Goal: Task Accomplishment & Management: Use online tool/utility

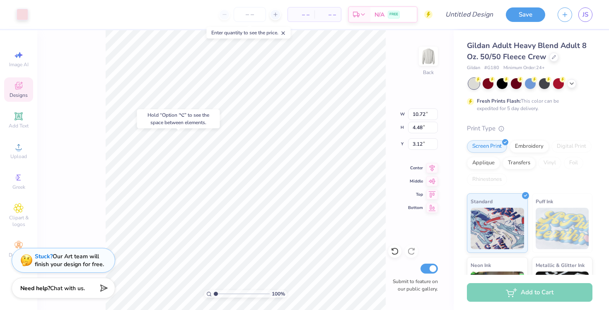
type input "7.71"
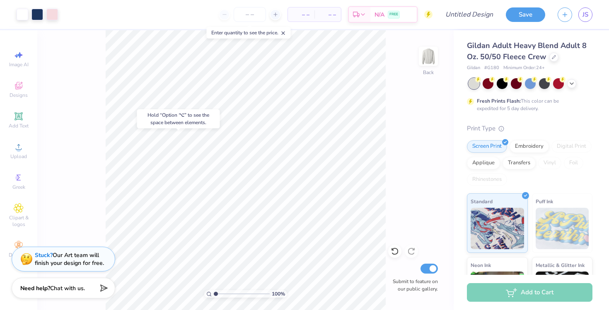
click at [67, 259] on div "Stuck? Our Art team will finish your design for free." at bounding box center [69, 260] width 69 height 16
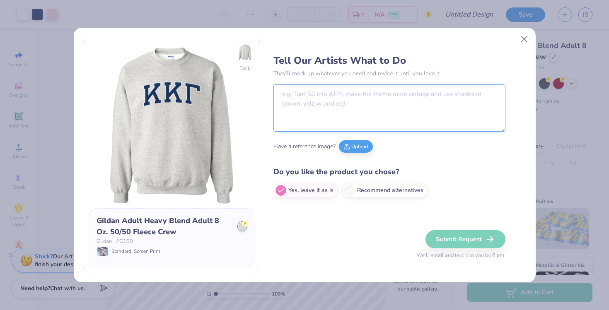
click at [355, 116] on textarea at bounding box center [390, 108] width 232 height 47
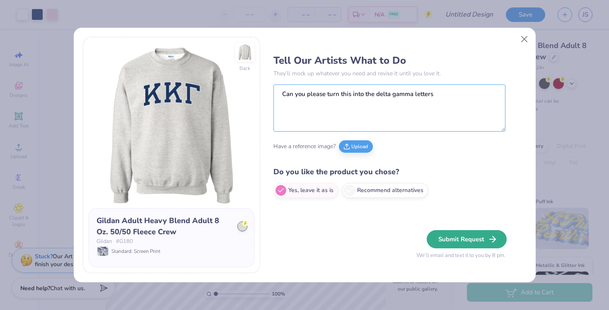
type textarea "Can you please turn this into the delta gamma letters"
click at [472, 238] on button "Submit Request" at bounding box center [467, 239] width 80 height 18
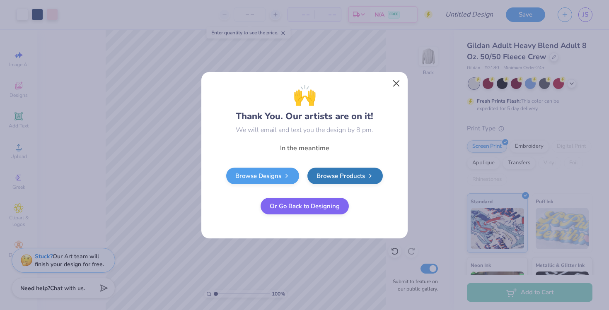
click at [395, 86] on button "Close" at bounding box center [397, 83] width 16 height 16
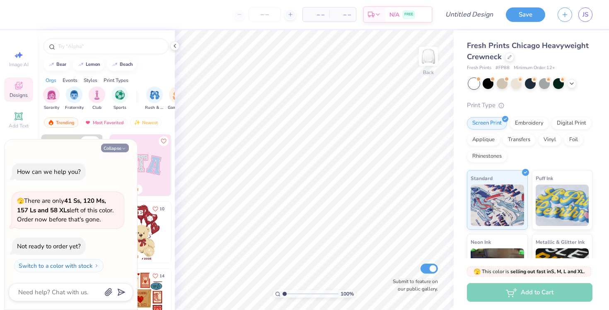
click at [114, 150] on button "Collapse" at bounding box center [115, 148] width 28 height 9
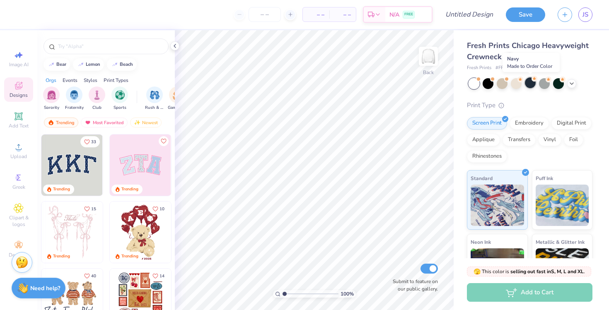
click at [530, 82] on div at bounding box center [530, 82] width 11 height 11
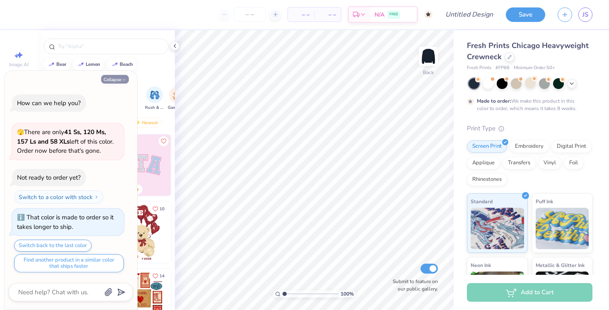
click at [109, 82] on button "Collapse" at bounding box center [115, 79] width 28 height 9
type textarea "x"
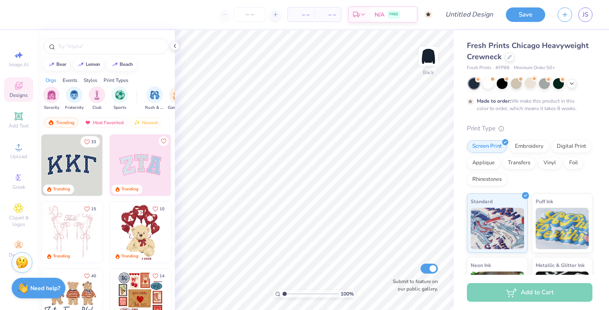
click at [75, 169] on img at bounding box center [71, 165] width 61 height 61
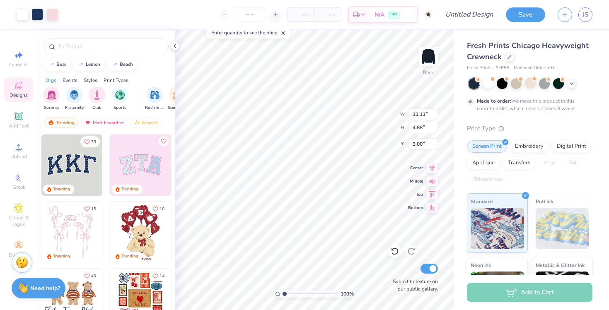
type input "5.20"
click at [17, 63] on span "Image AI" at bounding box center [18, 64] width 19 height 7
select select "4"
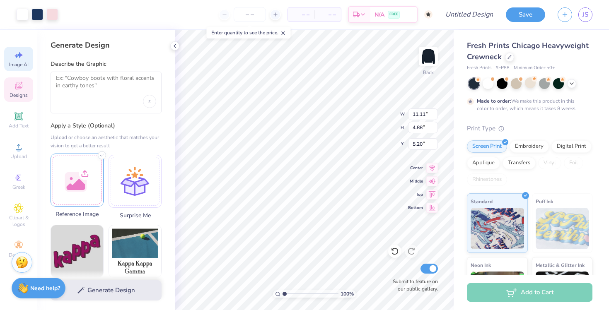
click at [75, 184] on div at bounding box center [77, 180] width 53 height 53
click at [91, 107] on div at bounding box center [106, 93] width 111 height 42
click at [96, 97] on div at bounding box center [106, 93] width 111 height 42
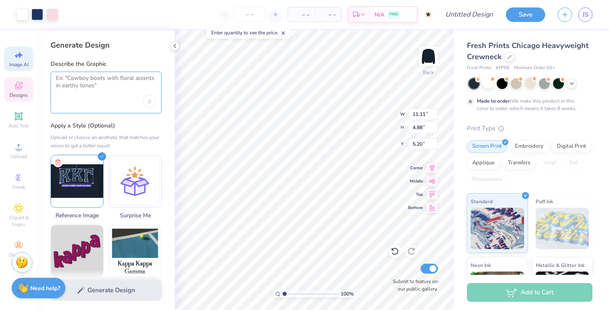
click at [93, 80] on textarea at bounding box center [106, 85] width 100 height 21
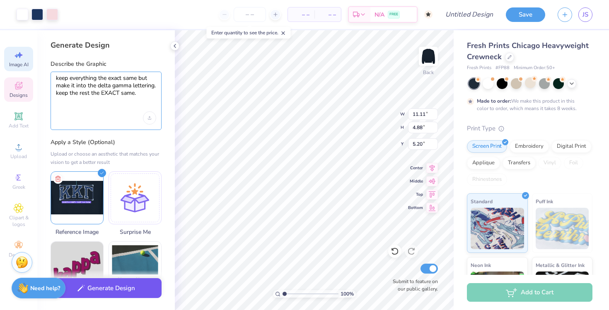
type textarea "keep everything the exact same but make it into the delta gamma lettering. keep…"
click at [99, 295] on button "Generate Design" at bounding box center [106, 288] width 111 height 20
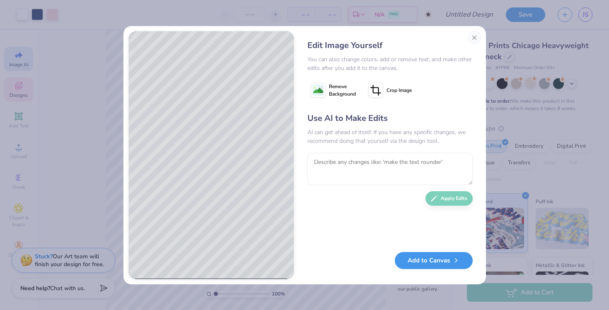
click at [418, 256] on button "Add to Canvas" at bounding box center [434, 260] width 78 height 17
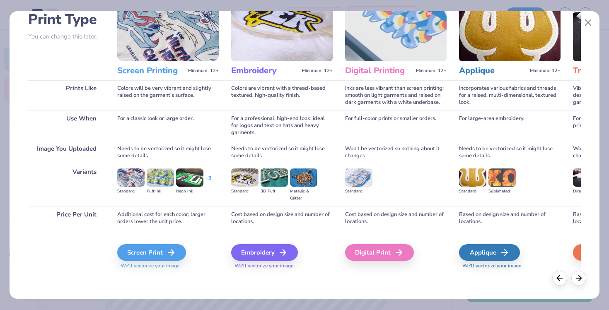
click at [167, 243] on div "Screen Print We'll vectorize your image." at bounding box center [168, 252] width 102 height 44
click at [169, 253] on icon at bounding box center [174, 253] width 10 height 10
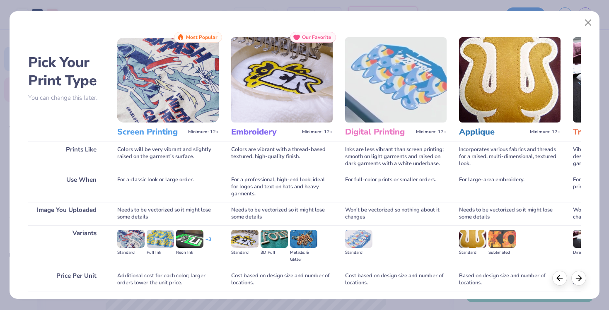
scroll to position [0, 0]
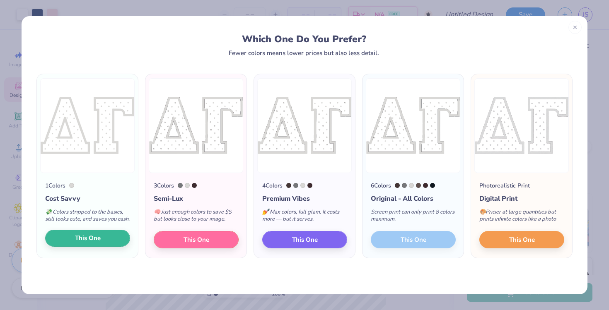
click at [111, 241] on button "This One" at bounding box center [87, 238] width 85 height 17
type input "15.00"
type input "9.11"
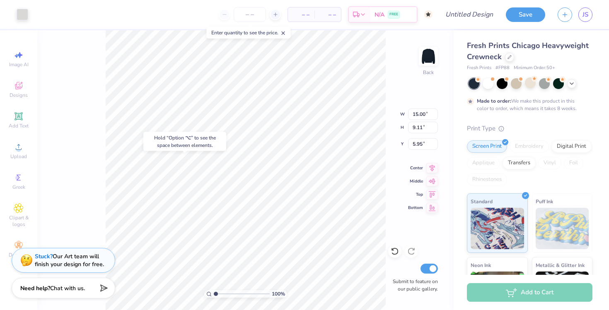
type input "10.50"
type input "11.11"
type input "4.88"
type input "5.20"
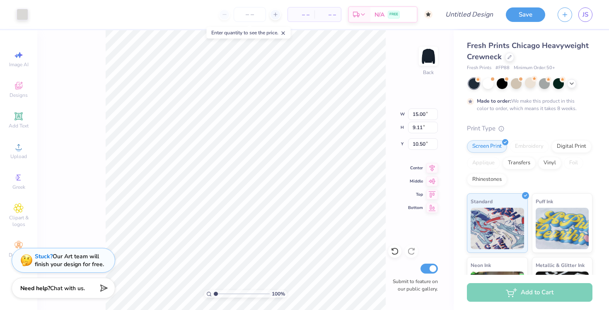
type input "4.66"
click at [25, 13] on div at bounding box center [23, 14] width 12 height 12
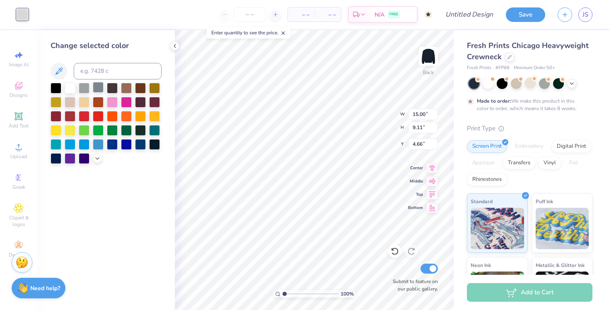
click at [100, 91] on div at bounding box center [98, 87] width 11 height 11
click at [98, 143] on div at bounding box center [98, 143] width 11 height 11
click at [82, 144] on div at bounding box center [84, 143] width 11 height 11
click at [68, 144] on div at bounding box center [70, 143] width 11 height 11
click at [58, 144] on div at bounding box center [56, 143] width 11 height 11
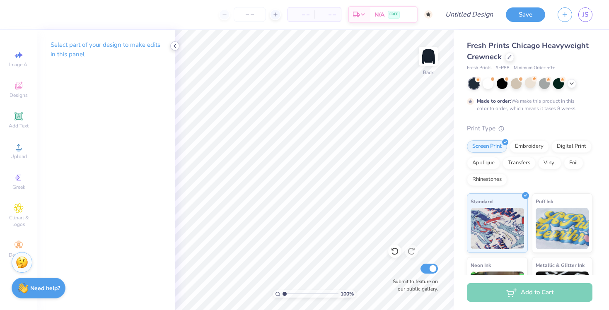
click at [176, 48] on icon at bounding box center [175, 46] width 7 height 7
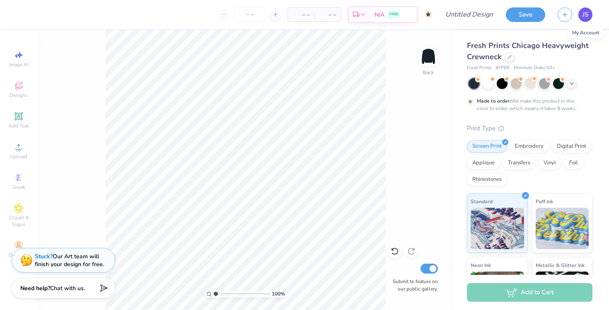
click at [588, 17] on link "JS" at bounding box center [586, 14] width 14 height 15
click at [567, 224] on img at bounding box center [562, 227] width 53 height 41
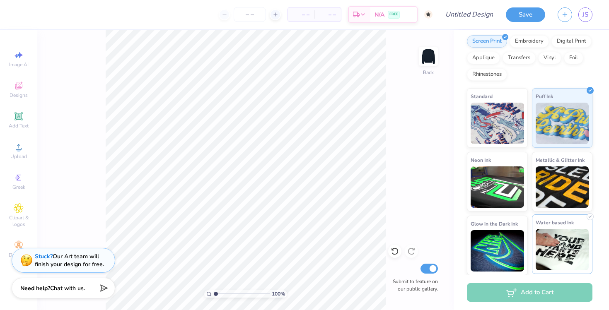
scroll to position [39, 0]
